Goal: Transaction & Acquisition: Purchase product/service

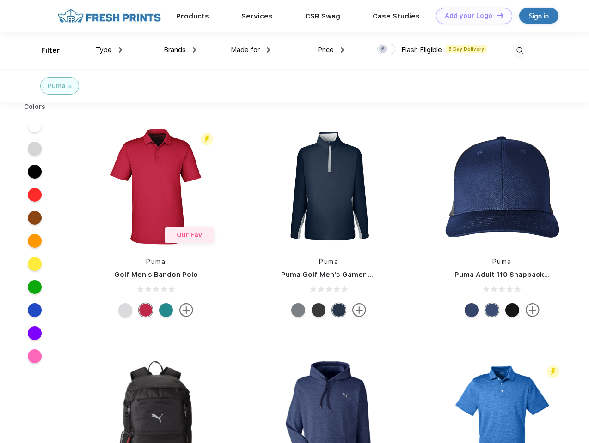
click at [470, 16] on link "Add your Logo Design Tool" at bounding box center [474, 16] width 76 height 16
click at [0, 0] on div "Design Tool" at bounding box center [0, 0] width 0 height 0
click at [496, 15] on link "Add your Logo Design Tool" at bounding box center [474, 16] width 76 height 16
click at [44, 50] on div "Filter" at bounding box center [50, 50] width 19 height 11
click at [109, 50] on span "Type" at bounding box center [104, 50] width 16 height 8
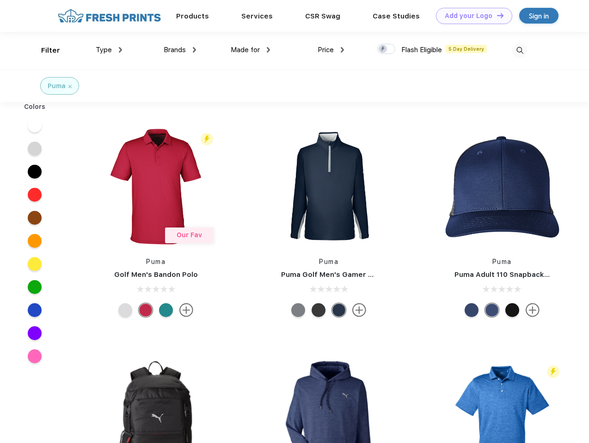
click at [180, 50] on span "Brands" at bounding box center [175, 50] width 22 height 8
click at [250, 50] on span "Made for" at bounding box center [245, 50] width 29 height 8
click at [331, 50] on span "Price" at bounding box center [325, 50] width 16 height 8
click at [386, 49] on div at bounding box center [386, 49] width 18 height 10
click at [383, 49] on input "checkbox" at bounding box center [380, 46] width 6 height 6
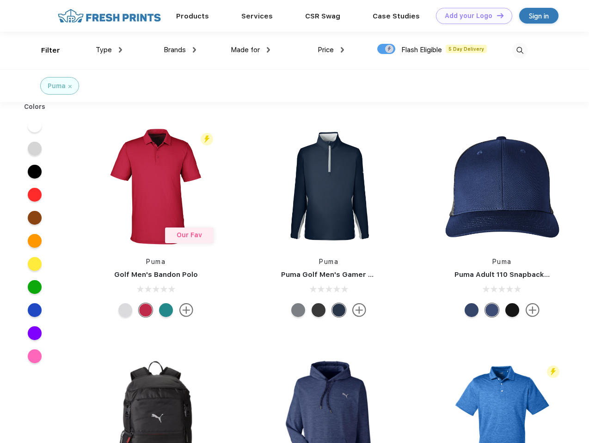
click at [519, 50] on img at bounding box center [519, 50] width 15 height 15
